Goal: Information Seeking & Learning: Find specific fact

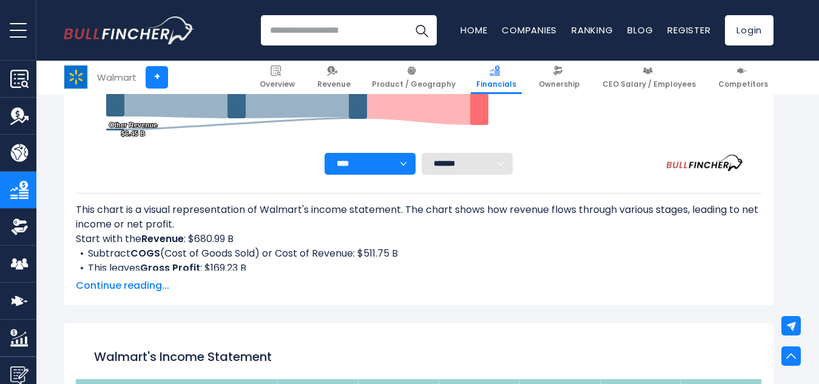
scroll to position [456, 0]
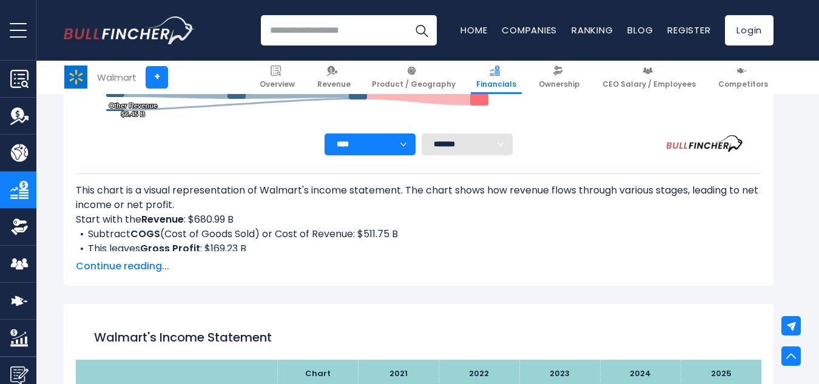
click at [155, 263] on span "Continue reading..." at bounding box center [418, 266] width 685 height 15
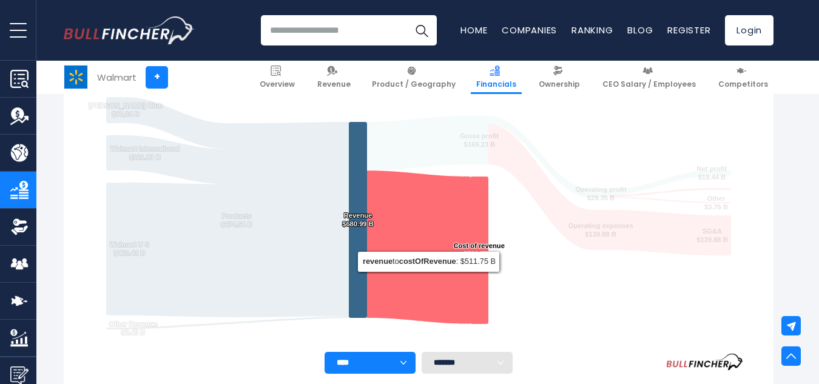
scroll to position [213, 0]
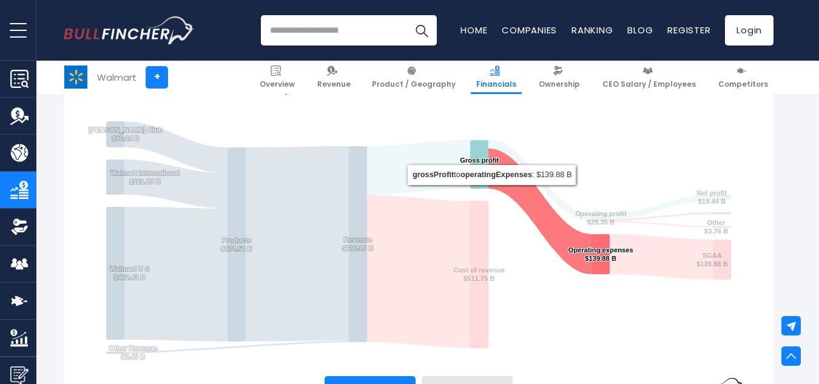
drag, startPoint x: 484, startPoint y: 169, endPoint x: 487, endPoint y: 242, distance: 72.8
click at [487, 242] on icon "Created with Highcharts 12.1.2 Chart context menu Walmart's Income Statement An…" at bounding box center [418, 224] width 685 height 303
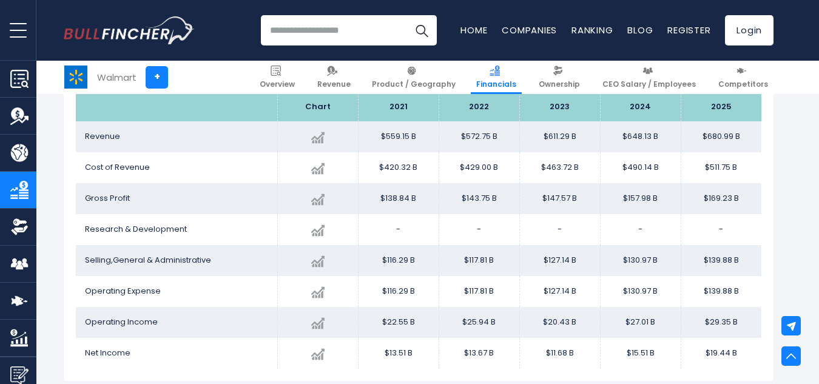
scroll to position [965, 0]
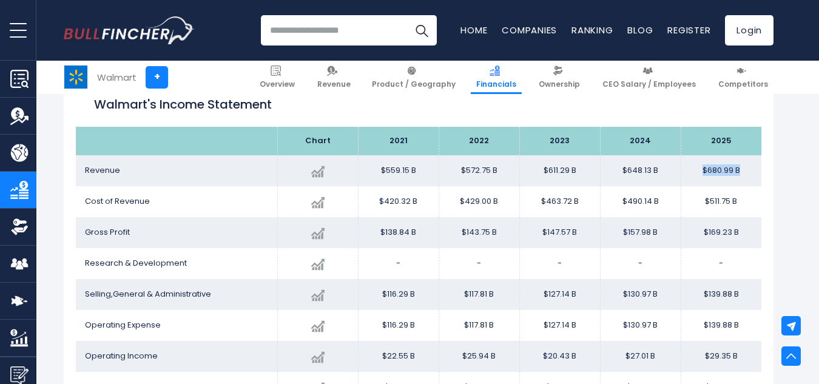
drag, startPoint x: 702, startPoint y: 170, endPoint x: 753, endPoint y: 177, distance: 51.5
click at [753, 177] on td "$680.99 B" at bounding box center [720, 170] width 81 height 31
copy td "$680.99 B"
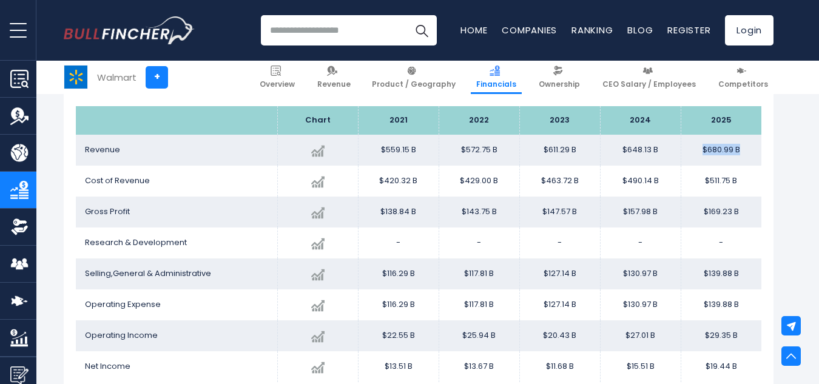
scroll to position [972, 0]
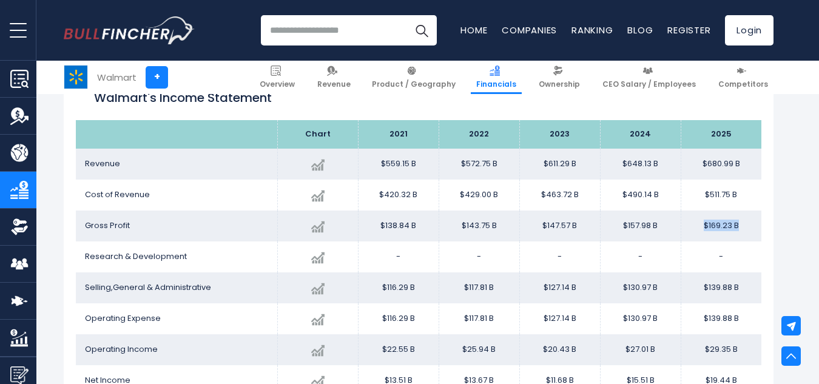
drag, startPoint x: 703, startPoint y: 228, endPoint x: 742, endPoint y: 223, distance: 38.5
click at [742, 223] on td "$169.23 B" at bounding box center [720, 225] width 81 height 31
copy td "$169.23 B"
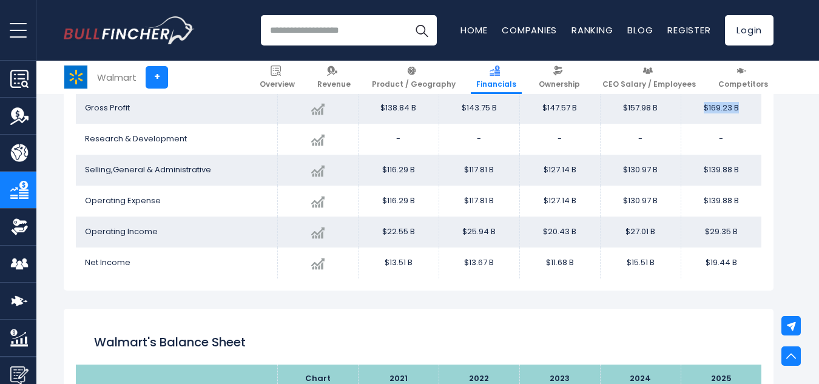
scroll to position [1034, 0]
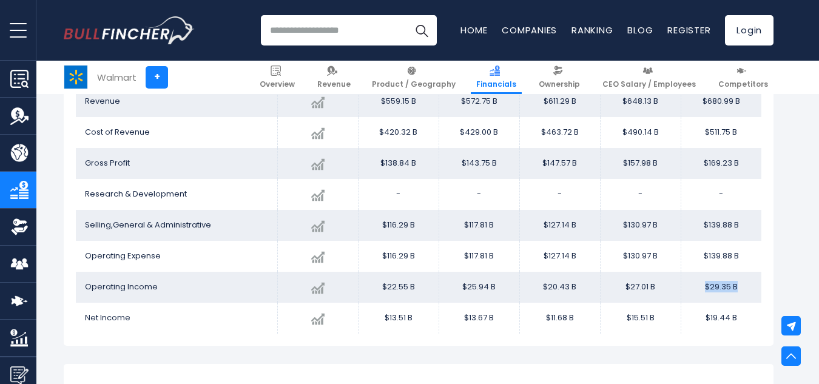
drag, startPoint x: 704, startPoint y: 287, endPoint x: 738, endPoint y: 287, distance: 34.0
click at [738, 287] on td "$29.35 B" at bounding box center [720, 287] width 81 height 31
copy td "$29.35 B"
drag, startPoint x: 703, startPoint y: 315, endPoint x: 736, endPoint y: 318, distance: 32.8
click at [736, 318] on td "$19.44 B" at bounding box center [720, 318] width 81 height 31
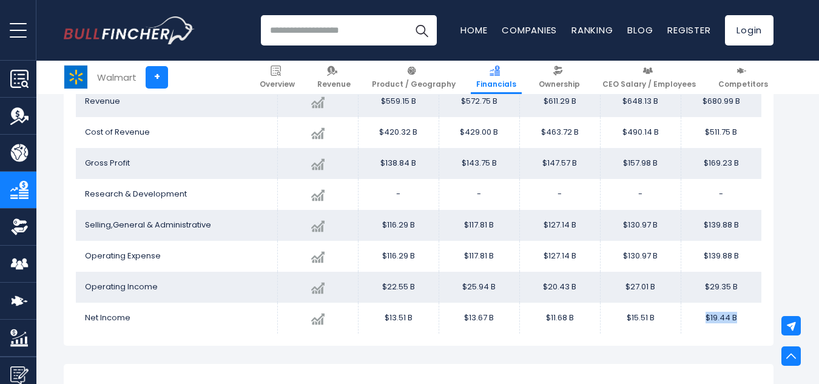
copy td "$19.44 B"
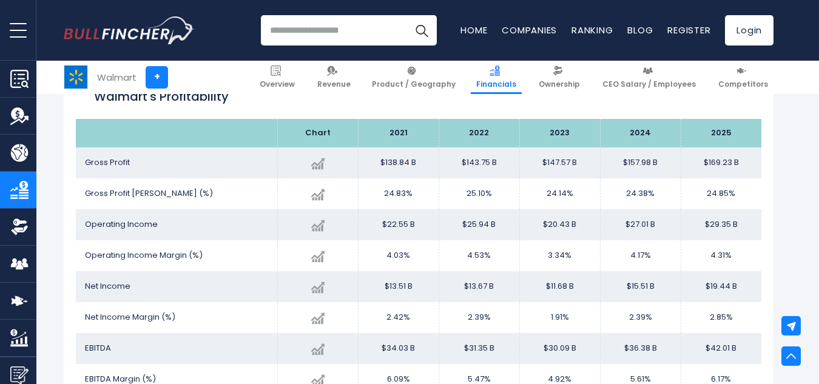
scroll to position [2004, 0]
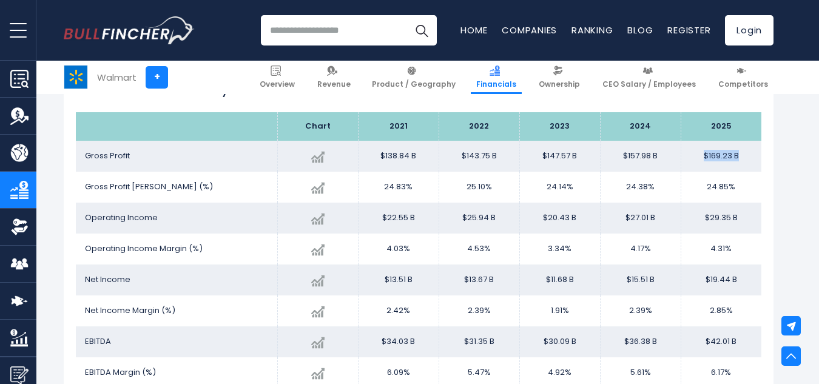
drag, startPoint x: 701, startPoint y: 154, endPoint x: 741, endPoint y: 158, distance: 40.2
click at [741, 158] on td "$169.23 B" at bounding box center [720, 156] width 81 height 31
drag, startPoint x: 705, startPoint y: 185, endPoint x: 774, endPoint y: 188, distance: 68.6
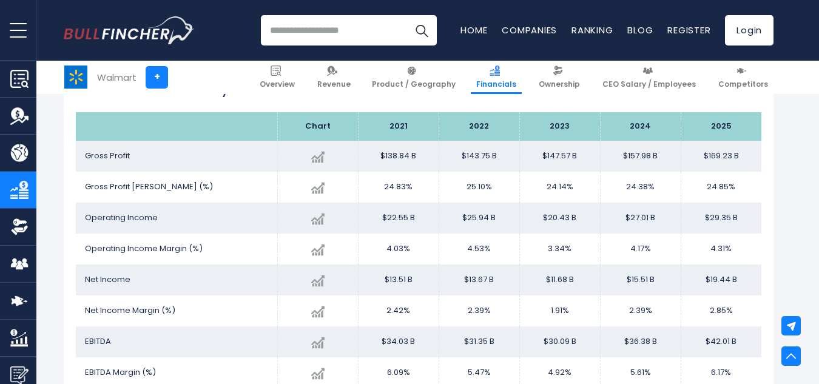
drag, startPoint x: 706, startPoint y: 186, endPoint x: 745, endPoint y: 187, distance: 38.8
click at [745, 187] on td "24.85%" at bounding box center [720, 187] width 81 height 31
copy td "24.85%"
drag, startPoint x: 708, startPoint y: 245, endPoint x: 737, endPoint y: 244, distance: 29.1
click at [737, 244] on td "4.31%" at bounding box center [720, 248] width 81 height 31
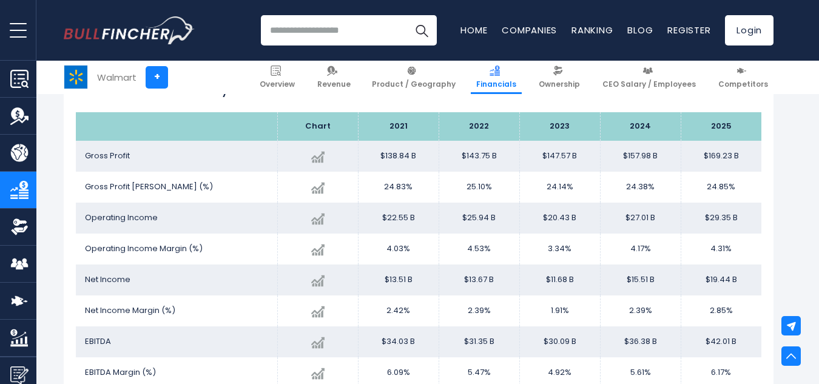
copy td "4.31%"
drag, startPoint x: 709, startPoint y: 310, endPoint x: 736, endPoint y: 309, distance: 26.7
click at [736, 309] on td "2.85%" at bounding box center [720, 310] width 81 height 31
copy td "2.85%"
